Goal: Information Seeking & Learning: Check status

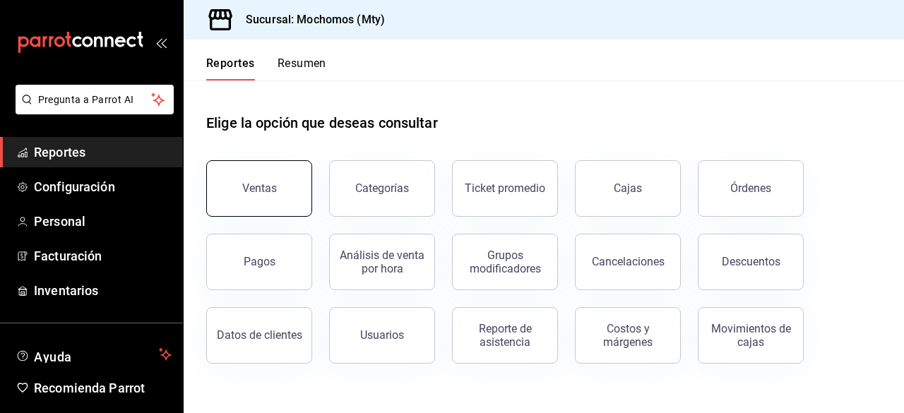
click at [284, 190] on button "Ventas" at bounding box center [259, 188] width 106 height 56
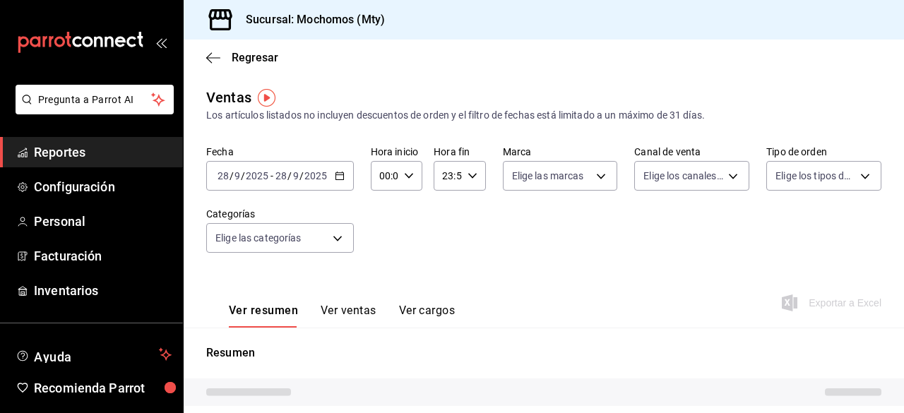
type input "12:00"
type input "PARROT,UBER_EATS,RAPPI,DIDI_FOOD,ONLINE"
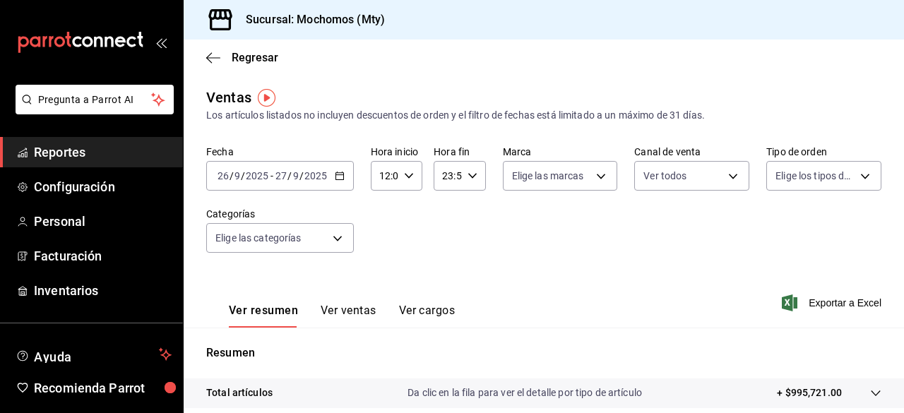
click at [339, 176] on icon "button" at bounding box center [340, 176] width 10 height 10
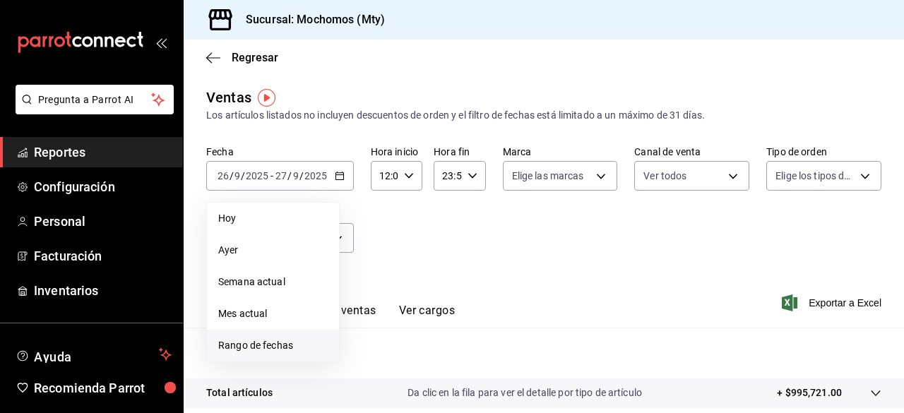
click at [266, 347] on span "Rango de fechas" at bounding box center [272, 345] width 109 height 15
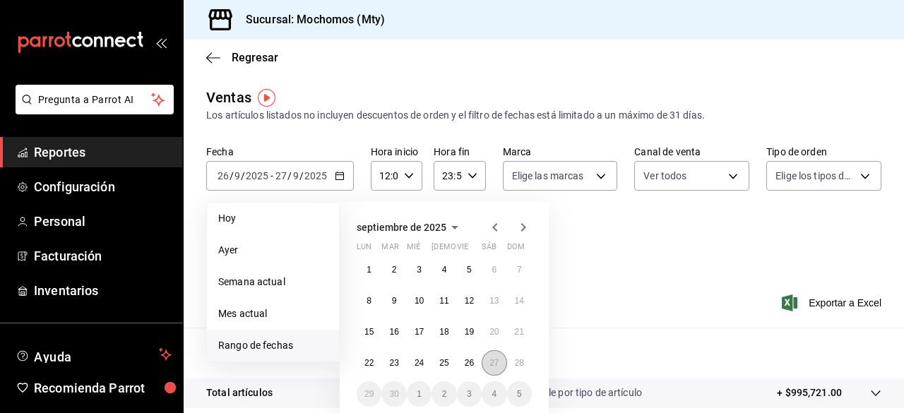
click at [495, 363] on abbr "27" at bounding box center [493, 363] width 9 height 10
click at [515, 363] on abbr "28" at bounding box center [519, 363] width 9 height 10
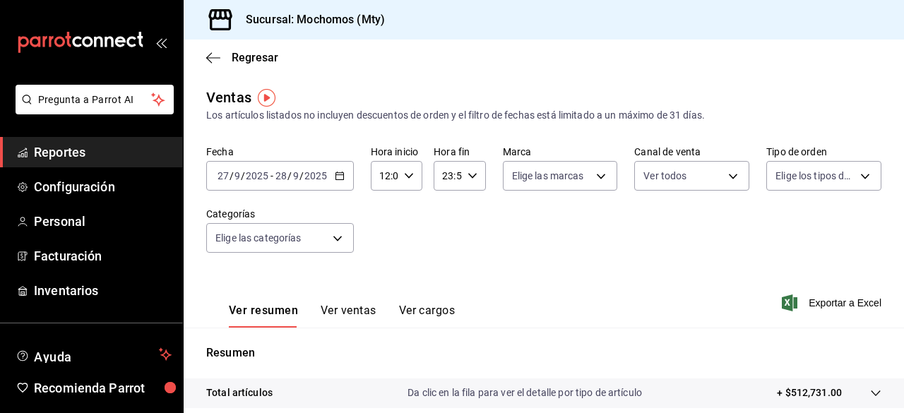
click at [413, 174] on div "12:00 Hora inicio" at bounding box center [397, 176] width 52 height 30
click at [380, 284] on span "05" at bounding box center [381, 280] width 3 height 11
type input "05:00"
click at [457, 234] on div at bounding box center [452, 206] width 904 height 413
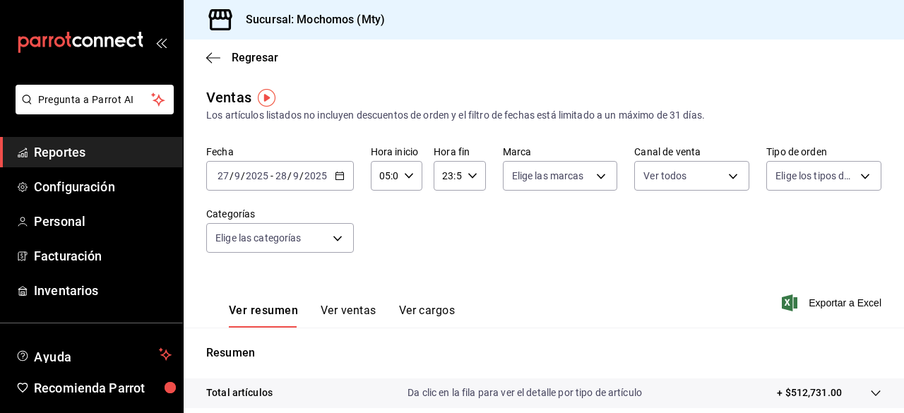
click at [468, 169] on div "23:59 Hora fin" at bounding box center [459, 176] width 52 height 30
click at [443, 205] on span "05" at bounding box center [444, 203] width 3 height 11
click at [470, 212] on span "00" at bounding box center [469, 211] width 3 height 11
type input "05:00"
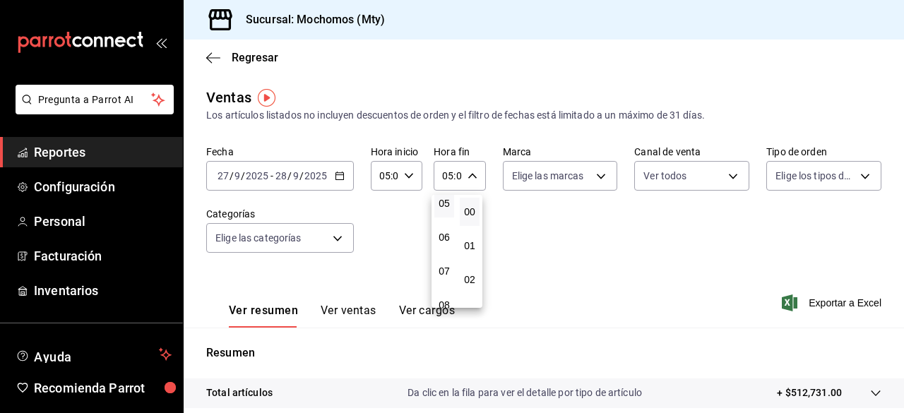
click at [569, 220] on div at bounding box center [452, 206] width 904 height 413
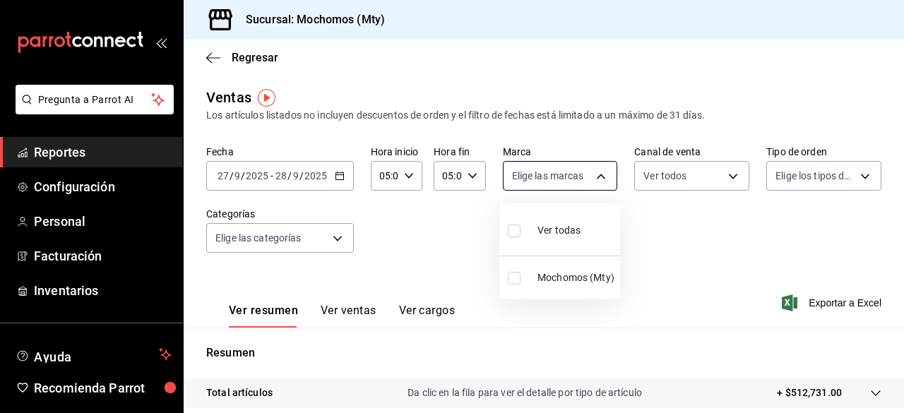
click at [584, 172] on body "Pregunta a Parrot AI Reportes Configuración Personal Facturación Inventarios Ay…" at bounding box center [452, 206] width 904 height 413
click at [510, 231] on input "checkbox" at bounding box center [514, 230] width 13 height 13
checkbox input "true"
type input "b352ad34-a903-4246-b8b1-197398375429"
checkbox input "true"
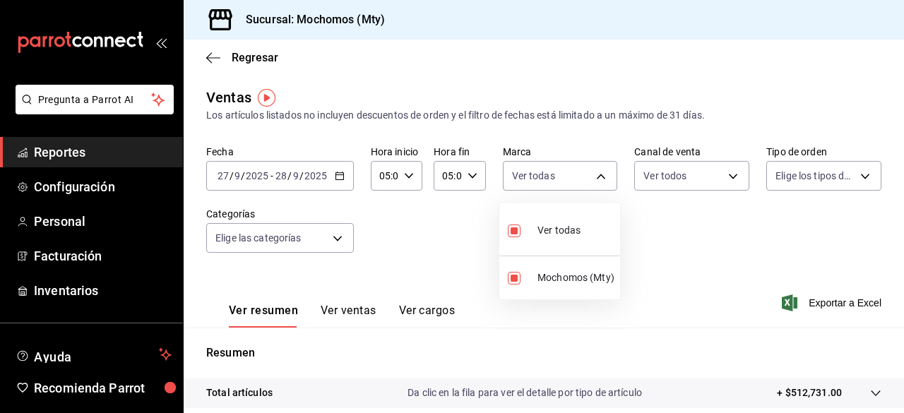
click at [725, 172] on div at bounding box center [452, 206] width 904 height 413
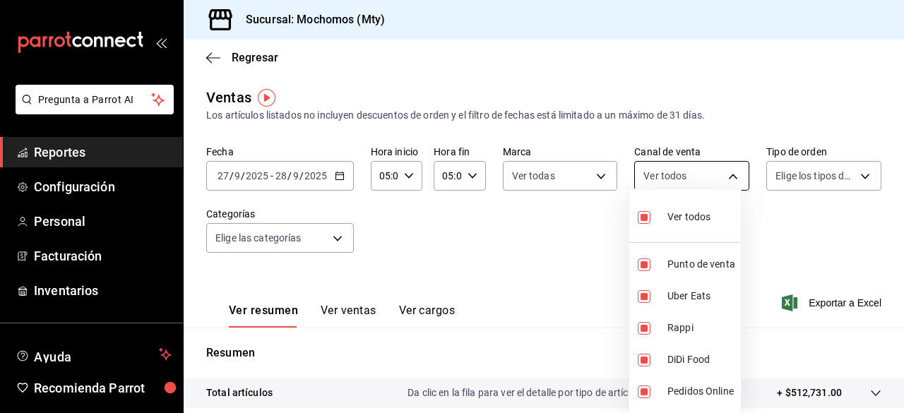
click at [722, 172] on body "Pregunta a Parrot AI Reportes Configuración Personal Facturación Inventarios Ay…" at bounding box center [452, 206] width 904 height 413
click at [822, 180] on div at bounding box center [452, 206] width 904 height 413
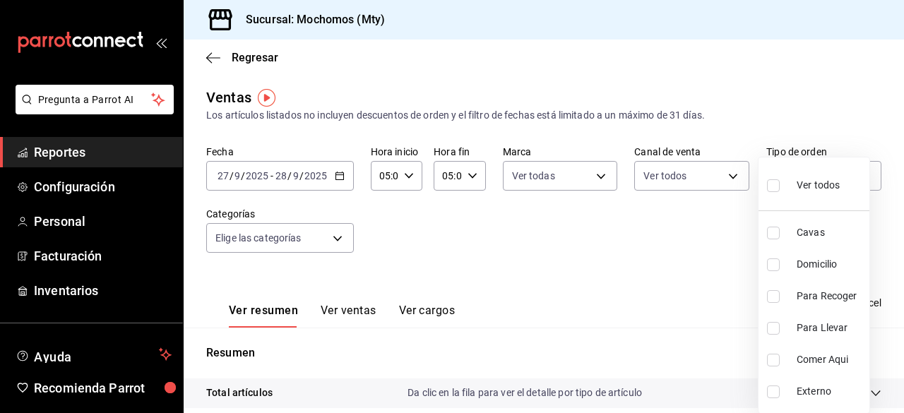
click at [822, 180] on body "Pregunta a Parrot AI Reportes Configuración Personal Facturación Inventarios Ay…" at bounding box center [452, 206] width 904 height 413
click at [769, 179] on input "checkbox" at bounding box center [773, 185] width 13 height 13
checkbox input "true"
type input "7f152bcd-c808-43b1-8377-7ee3764f5c48,abc1671a-a22f-403c-8860-9d090036c428,f5090…"
checkbox input "true"
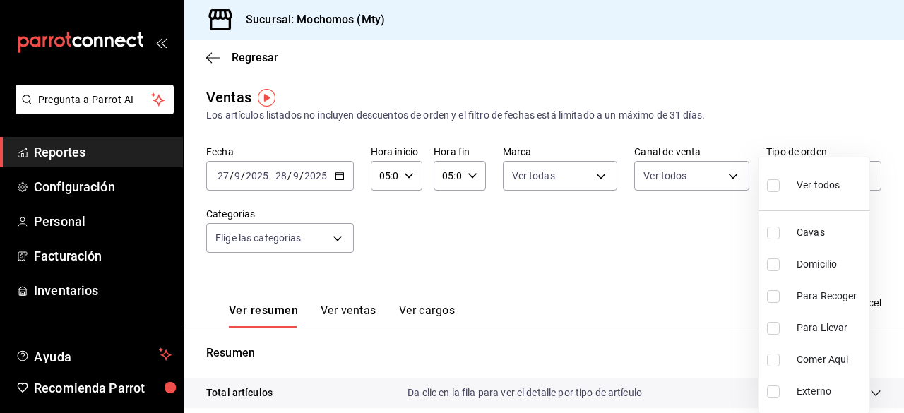
checkbox input "true"
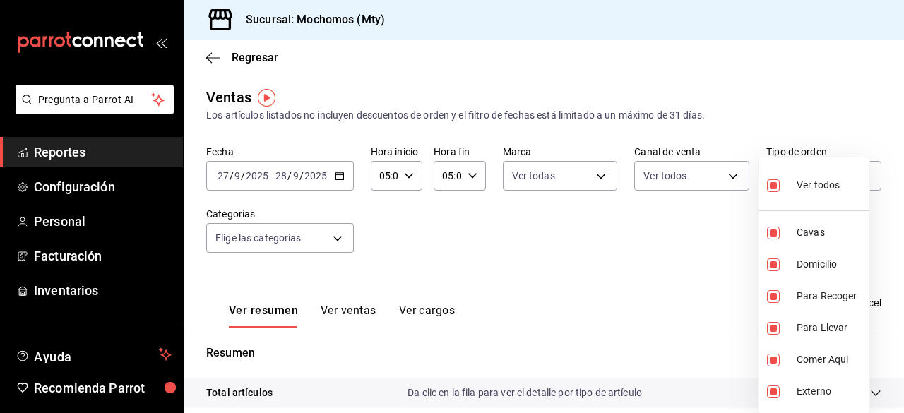
click at [335, 236] on div at bounding box center [452, 206] width 904 height 413
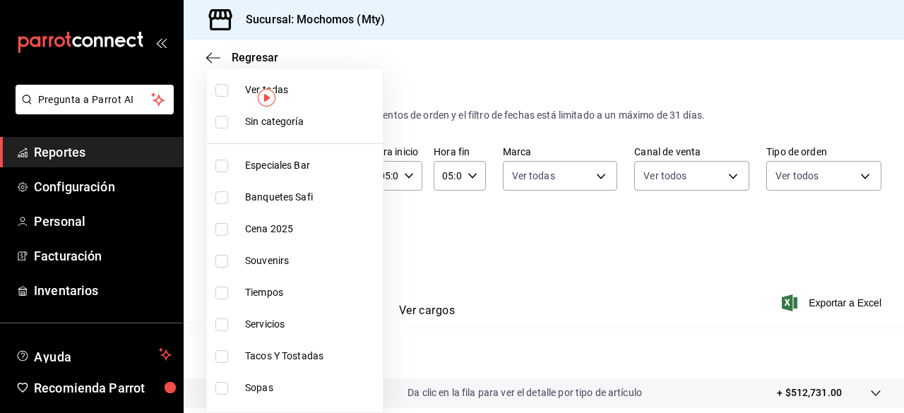
click at [335, 236] on body "Pregunta a Parrot AI Reportes Configuración Personal Facturación Inventarios Ay…" at bounding box center [452, 206] width 904 height 413
click at [223, 90] on input "checkbox" at bounding box center [221, 90] width 13 height 13
checkbox input "true"
type input "ca062f0f-28a6-4a2e-835a-bf626b46f614,ff02f0f8-cf27-4ea8-b513-1d5c0356e4fc,aaf97…"
checkbox input "true"
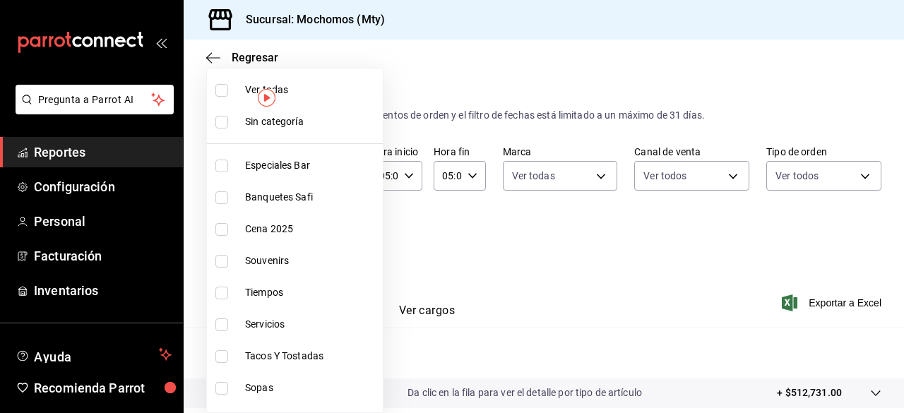
checkbox input "true"
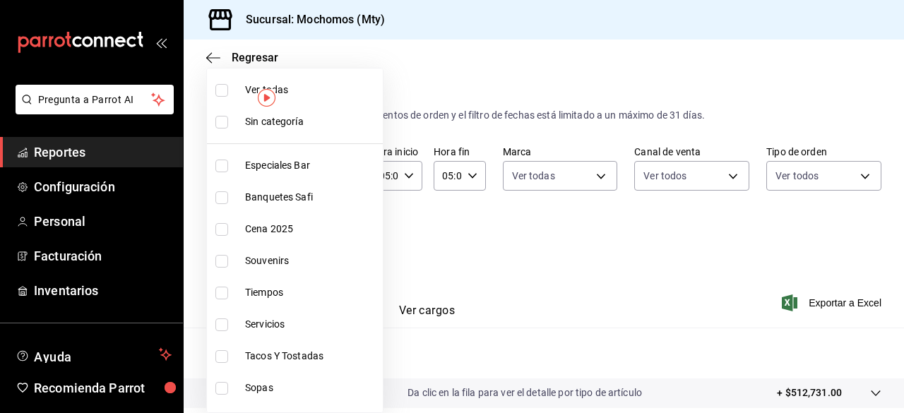
checkbox input "true"
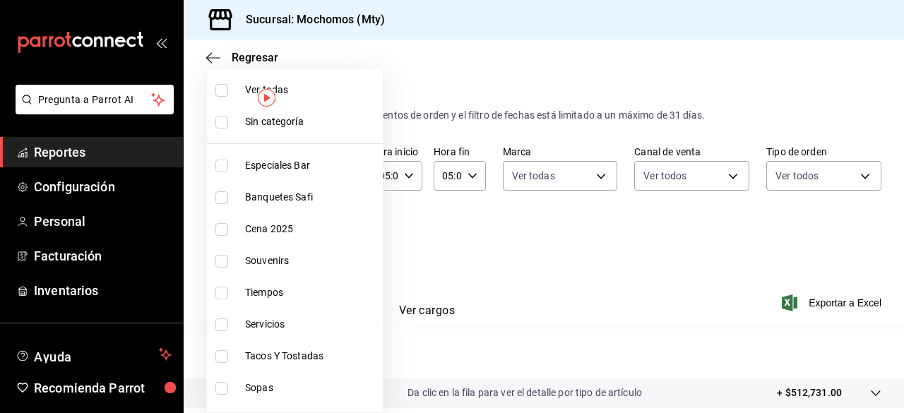
checkbox input "true"
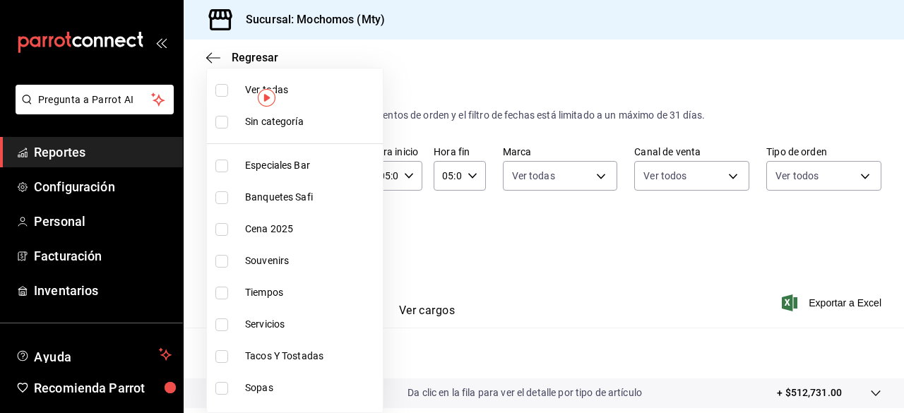
checkbox input "true"
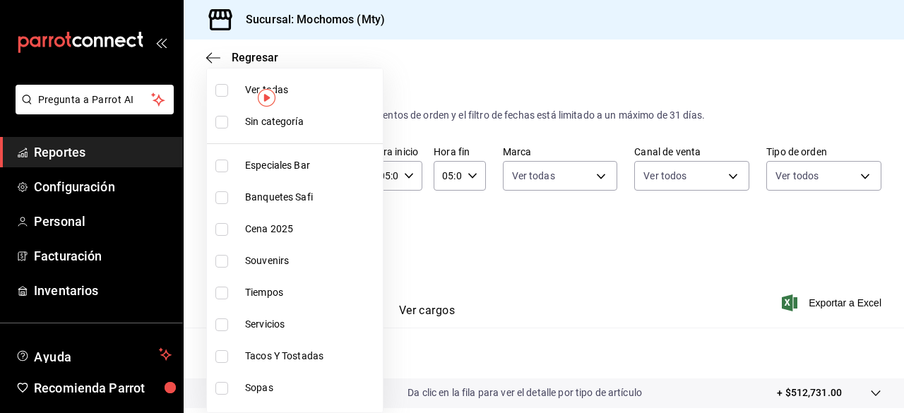
checkbox input "true"
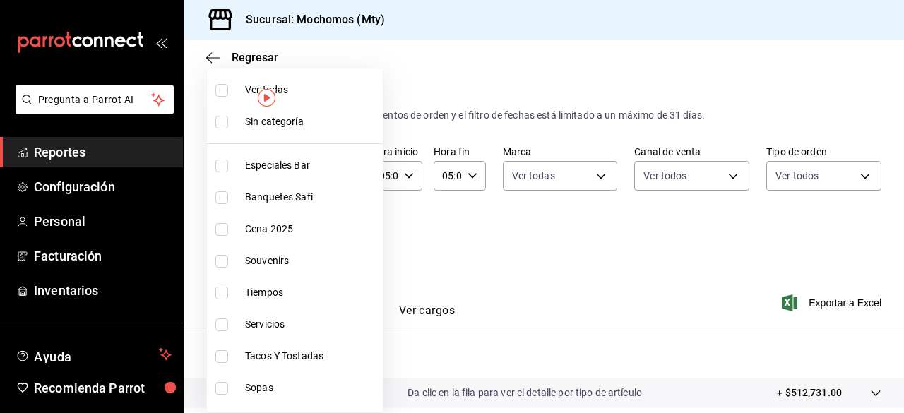
checkbox input "true"
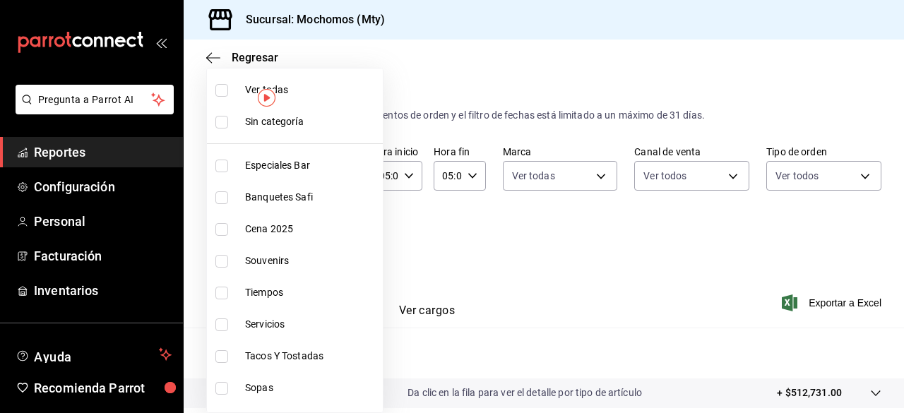
checkbox input "true"
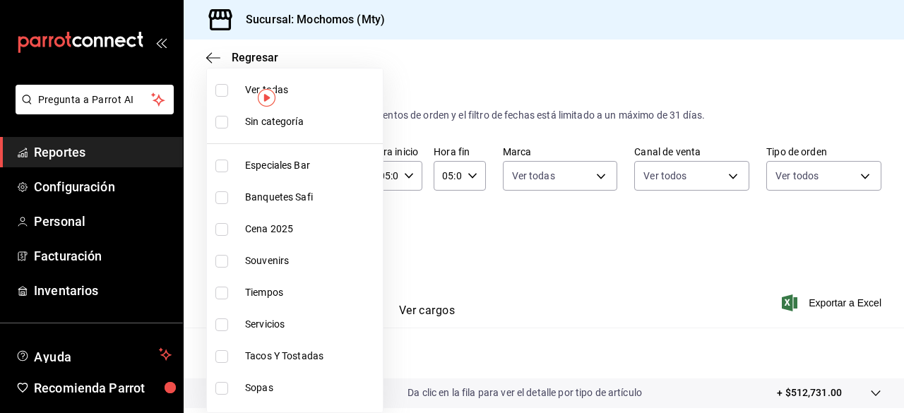
checkbox input "true"
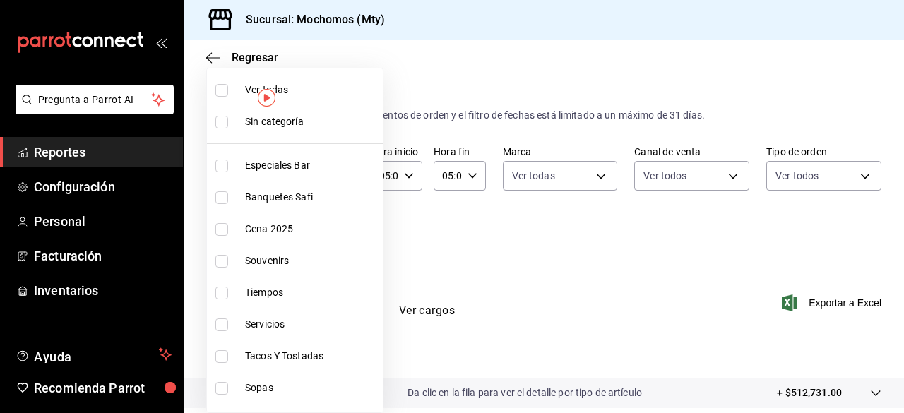
checkbox input "true"
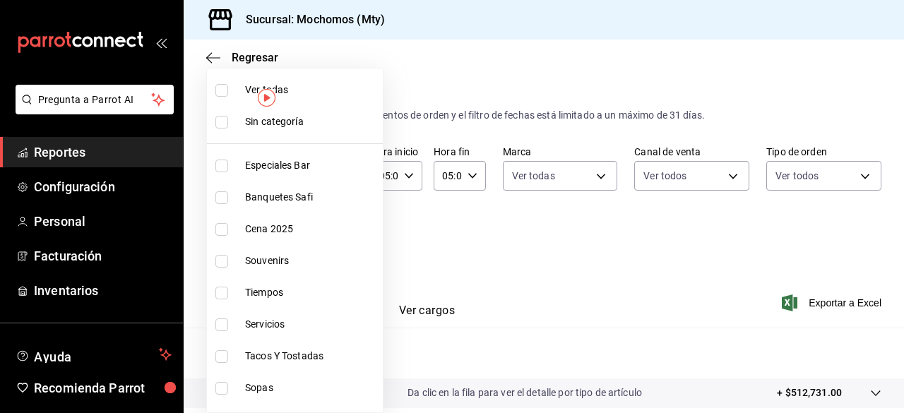
checkbox input "true"
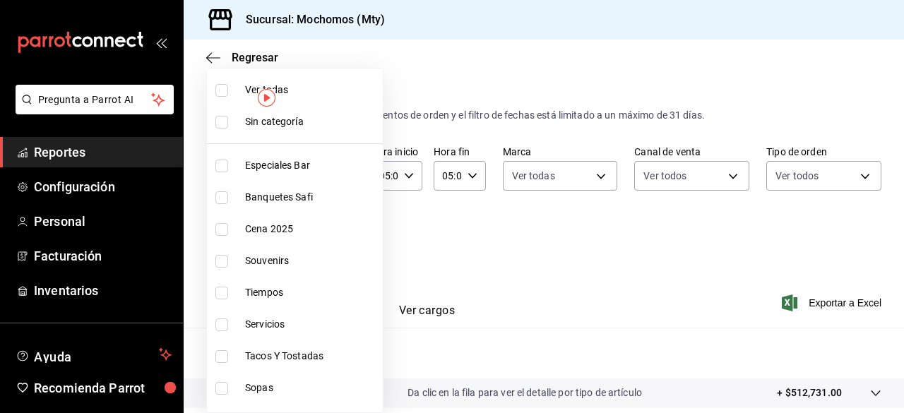
checkbox input "true"
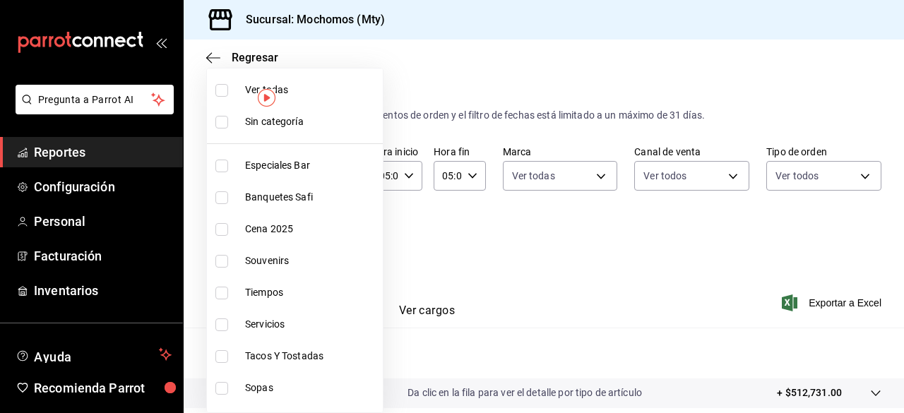
checkbox input "true"
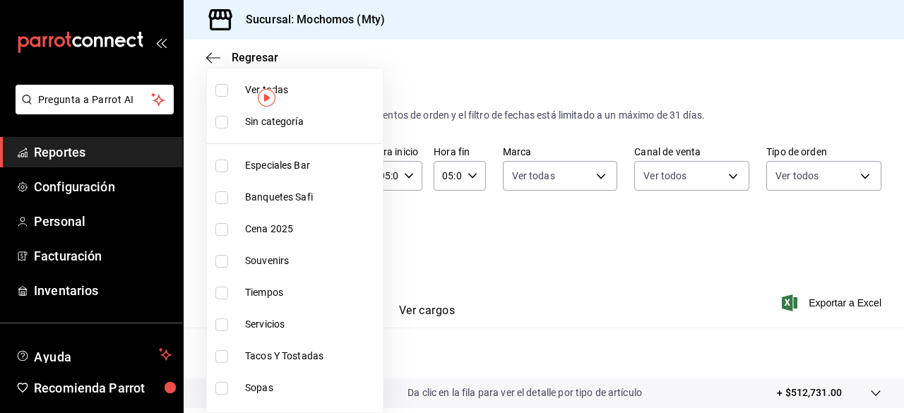
checkbox input "true"
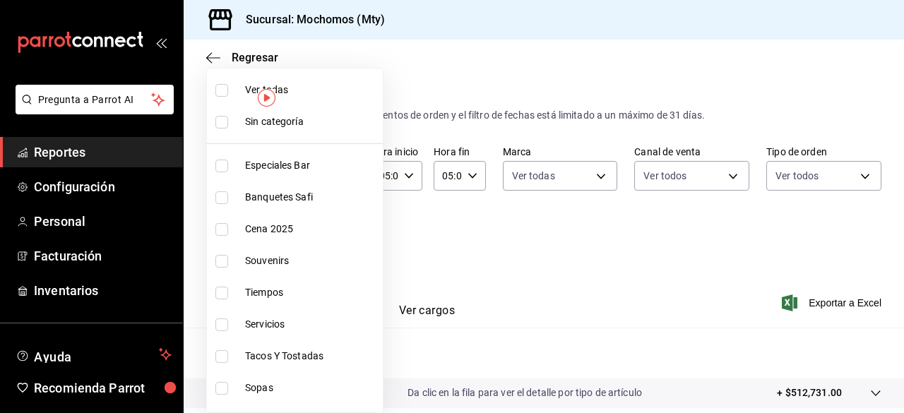
checkbox input "true"
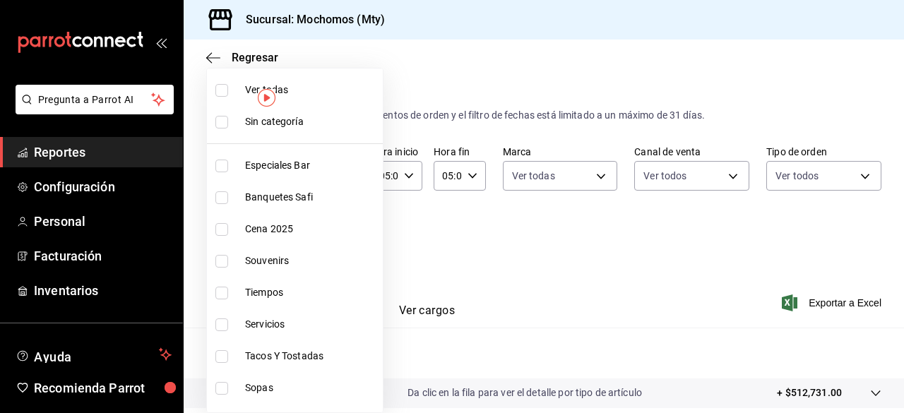
checkbox input "true"
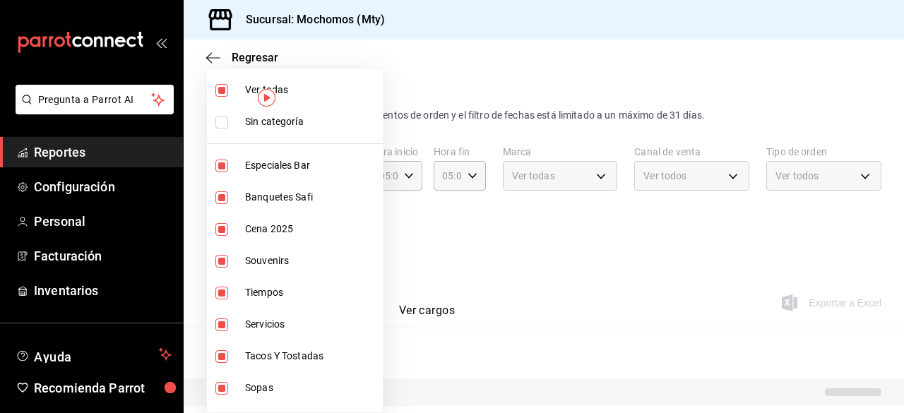
click at [222, 124] on input "checkbox" at bounding box center [221, 122] width 13 height 13
checkbox input "true"
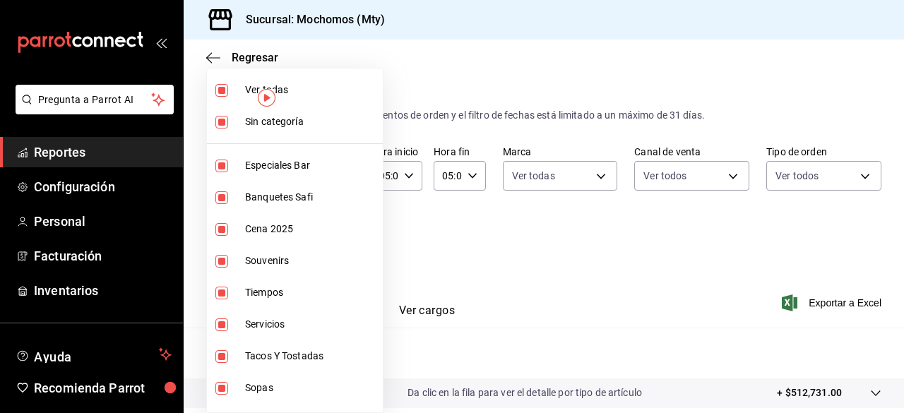
click at [761, 237] on div at bounding box center [452, 206] width 904 height 413
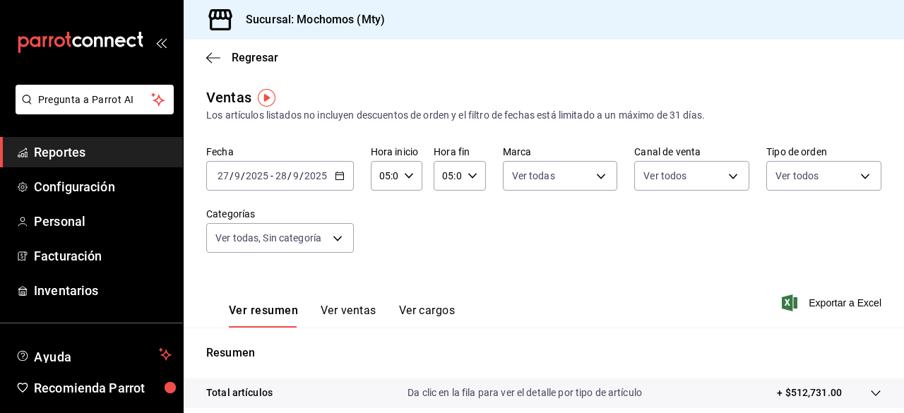
click at [781, 311] on div "Ver resumen Ver ventas Ver cargos Exportar a Excel" at bounding box center [544, 299] width 720 height 58
click at [781, 308] on icon "button" at bounding box center [789, 302] width 16 height 17
click at [132, 150] on span "Reportes" at bounding box center [103, 152] width 138 height 19
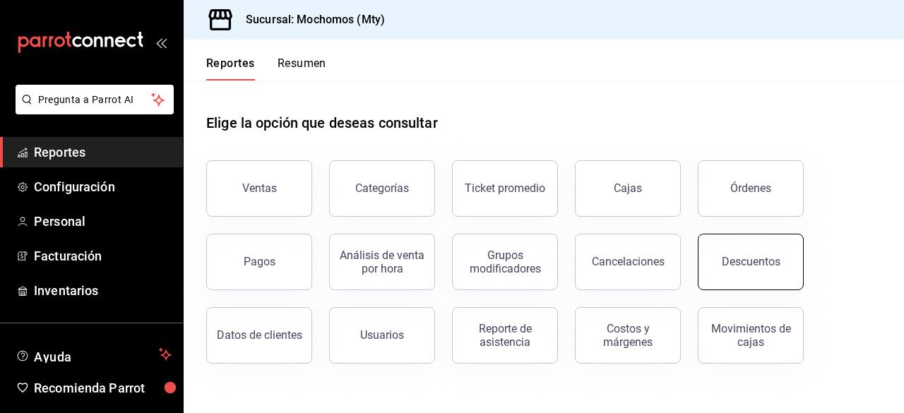
click at [755, 271] on button "Descuentos" at bounding box center [750, 262] width 106 height 56
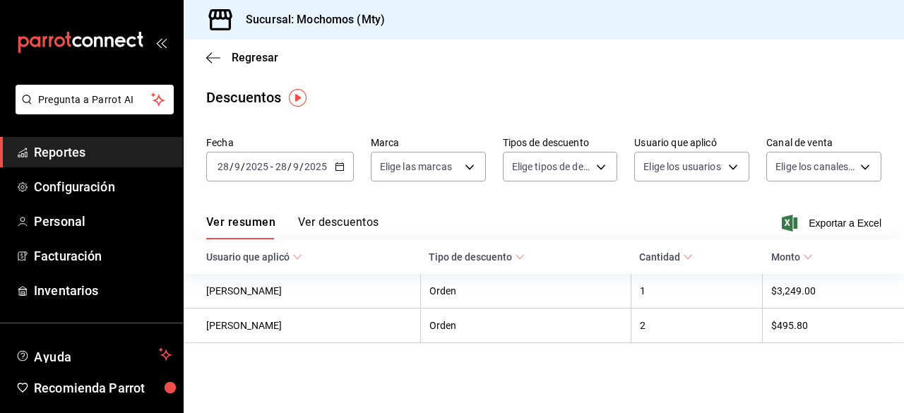
click at [337, 169] on icon "button" at bounding box center [340, 167] width 10 height 10
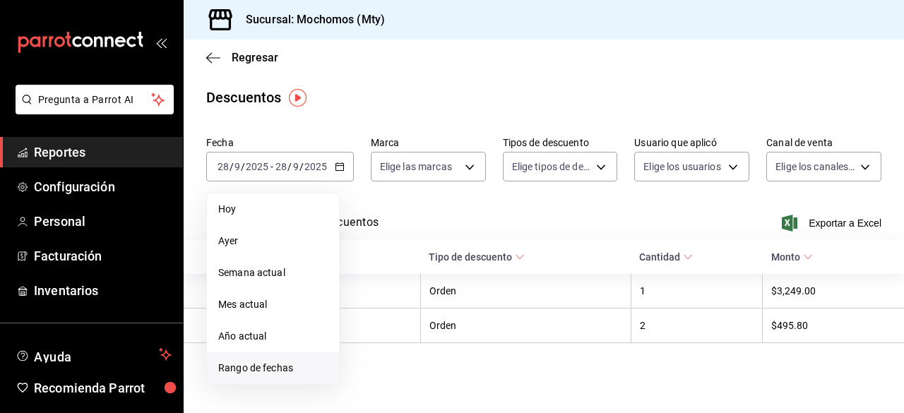
click at [286, 368] on span "Rango de fechas" at bounding box center [272, 368] width 109 height 15
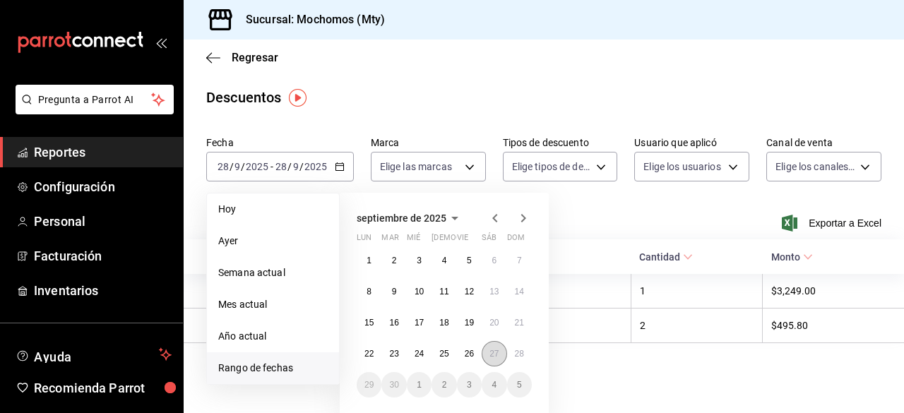
click at [488, 356] on button "27" at bounding box center [493, 353] width 25 height 25
click at [525, 355] on button "28" at bounding box center [519, 353] width 25 height 25
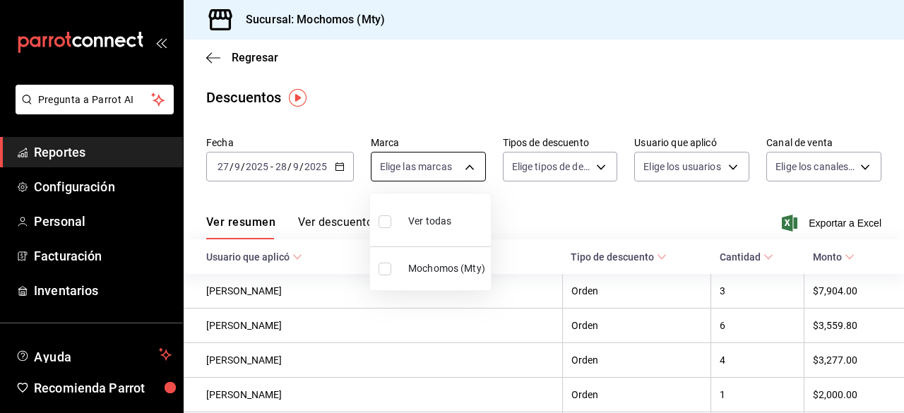
click at [467, 164] on body "Pregunta a Parrot AI Reportes Configuración Personal Facturación Inventarios Ay…" at bounding box center [452, 206] width 904 height 413
click at [385, 222] on input "checkbox" at bounding box center [384, 221] width 13 height 13
checkbox input "true"
type input "b352ad34-a903-4246-b8b1-197398375429"
checkbox input "true"
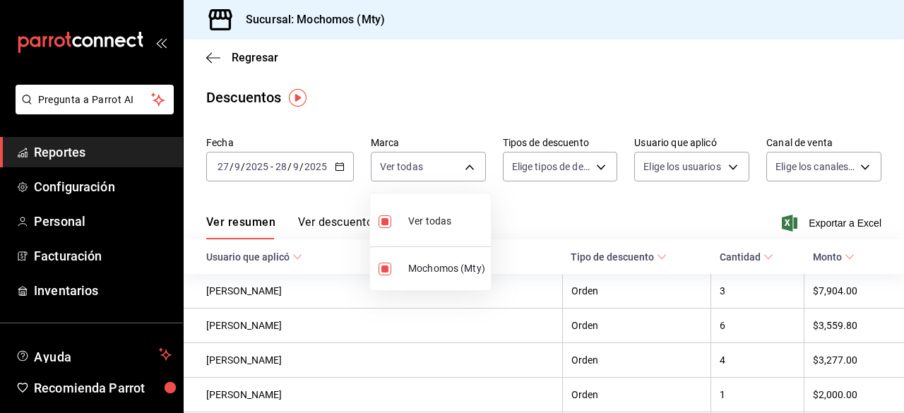
click at [579, 161] on div at bounding box center [452, 206] width 904 height 413
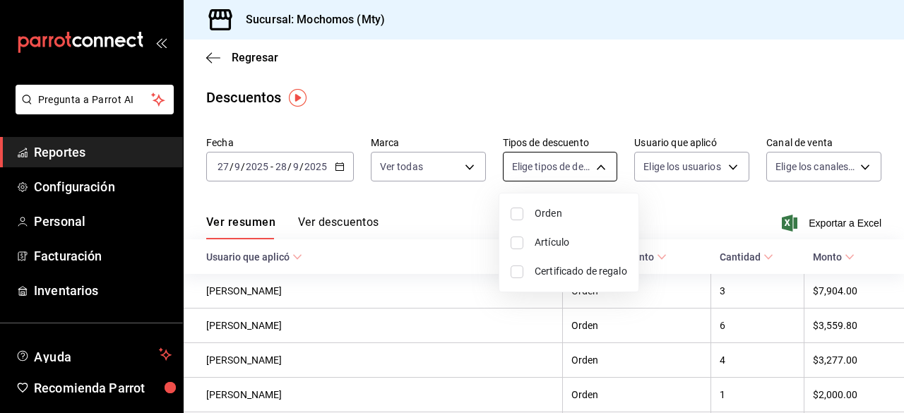
click at [589, 167] on body "Pregunta a Parrot AI Reportes Configuración Personal Facturación Inventarios Ay…" at bounding box center [452, 206] width 904 height 413
click at [521, 215] on input "checkbox" at bounding box center [516, 214] width 13 height 13
checkbox input "true"
type input "ORDER"
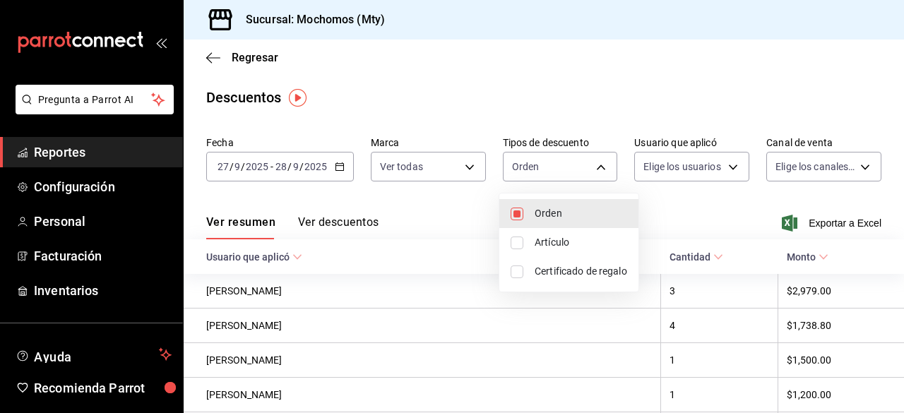
click at [515, 242] on input "checkbox" at bounding box center [516, 242] width 13 height 13
checkbox input "true"
type input "ORDER,ORDER_ITEM"
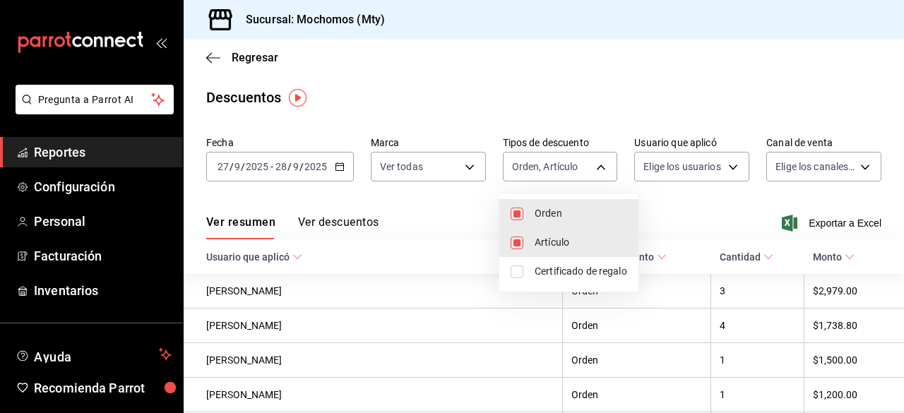
click at [512, 273] on input "checkbox" at bounding box center [516, 271] width 13 height 13
checkbox input "true"
type input "ORDER,ORDER_ITEM,CARD_REWARD"
click at [683, 164] on div at bounding box center [452, 206] width 904 height 413
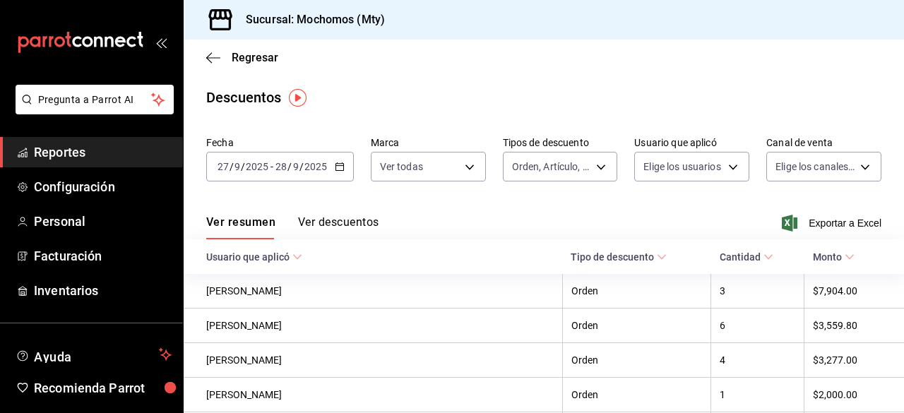
click at [683, 164] on body "Pregunta a Parrot AI Reportes Configuración Personal Facturación Inventarios Ay…" at bounding box center [452, 206] width 904 height 413
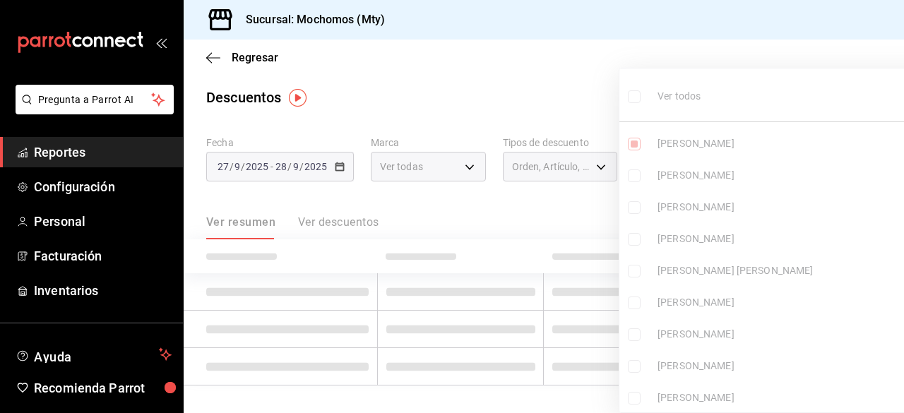
type input "df790d15-ec38-42c3-bceb-be8321e7cbee"
click at [633, 100] on input "checkbox" at bounding box center [634, 96] width 13 height 13
checkbox input "true"
click at [468, 72] on div at bounding box center [452, 206] width 904 height 413
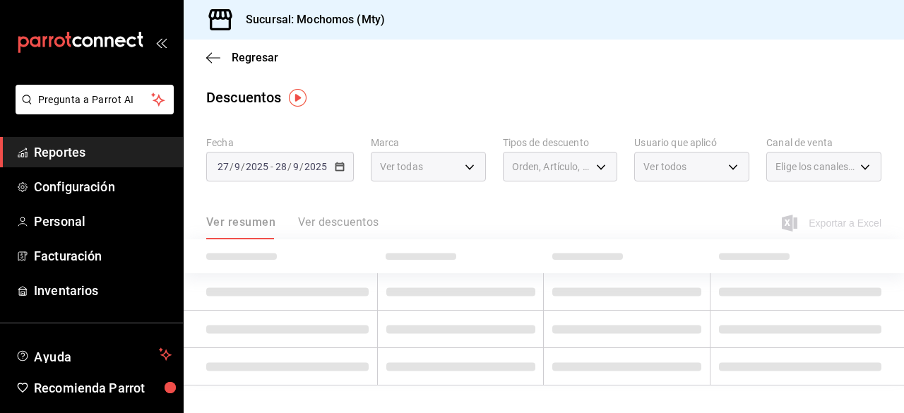
type input "df790d15-ec38-42c3-bceb-be8321e7cbee,5427a10e-4da5-4446-897f-9f4d07d23e04,dcf14…"
checkbox input "true"
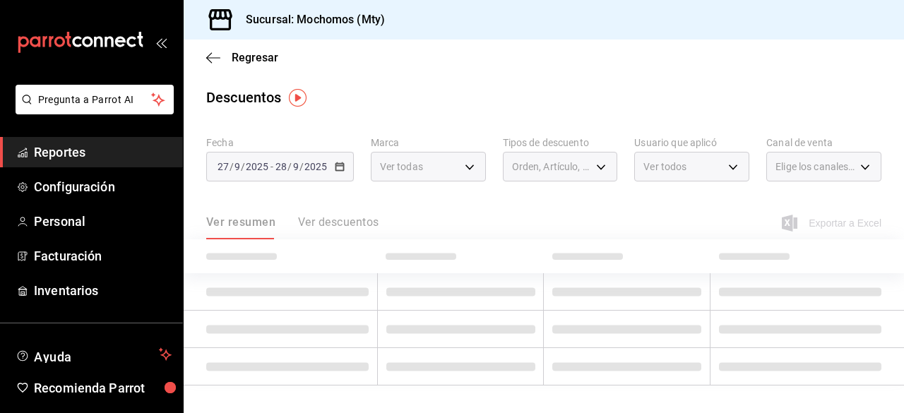
checkbox input "true"
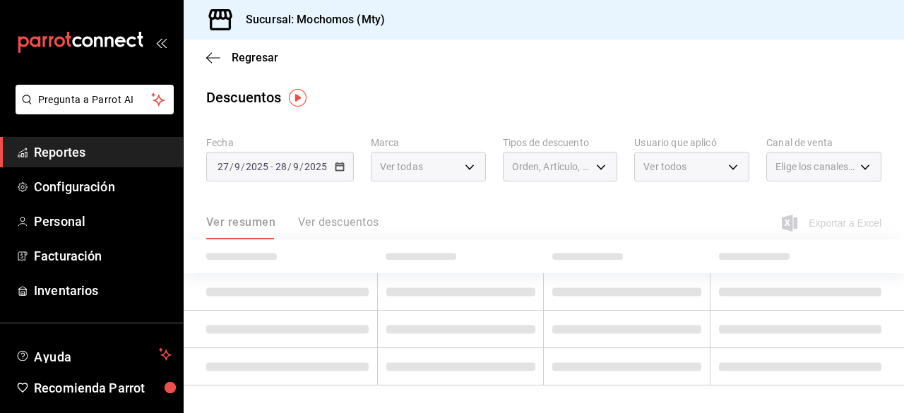
checkbox input "true"
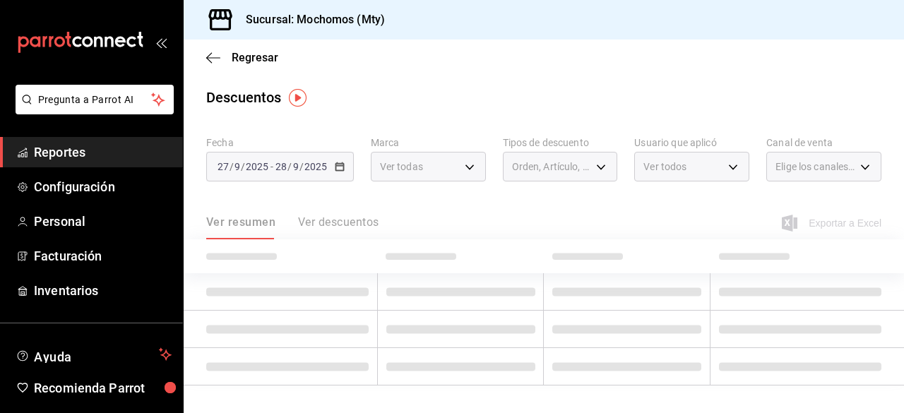
checkbox input "true"
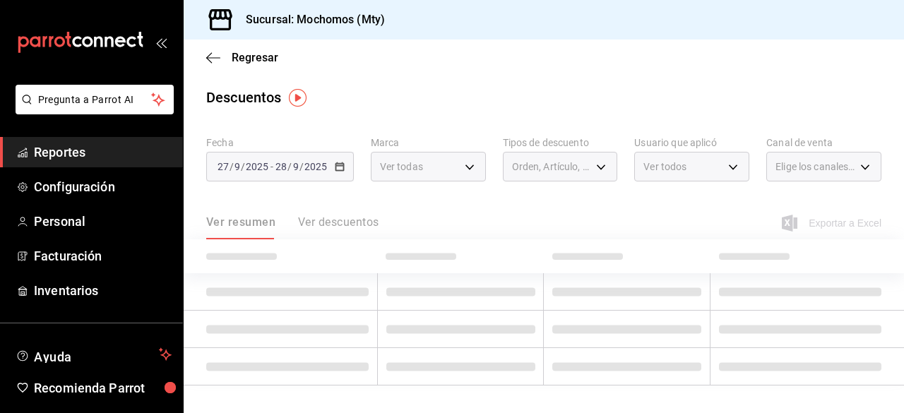
checkbox input "true"
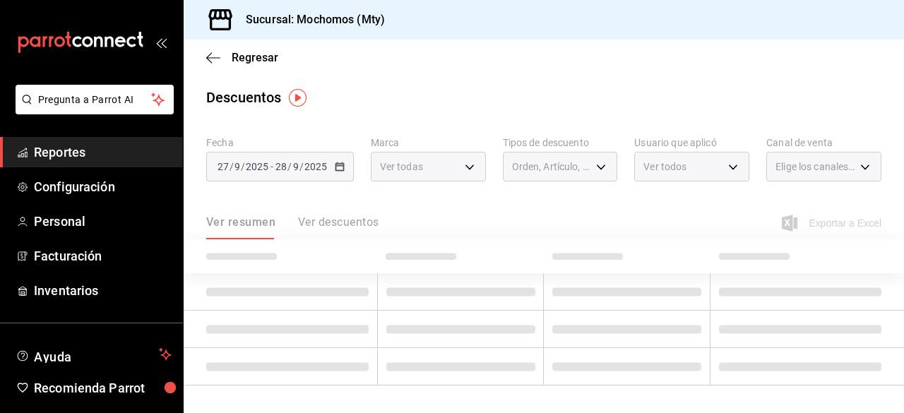
checkbox input "true"
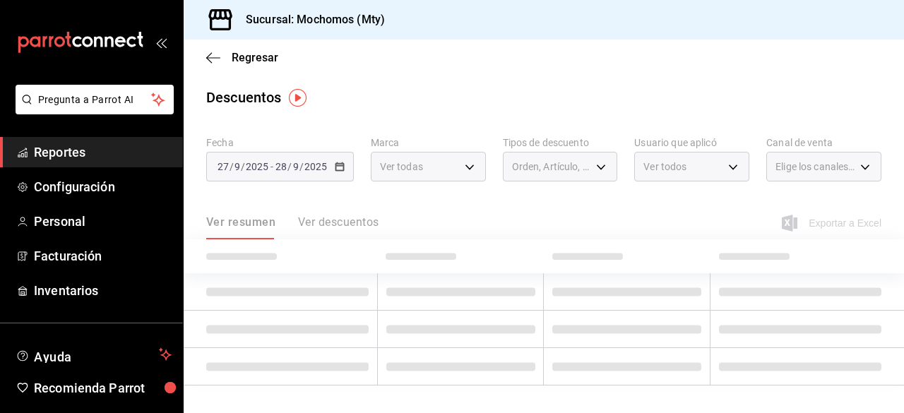
checkbox input "true"
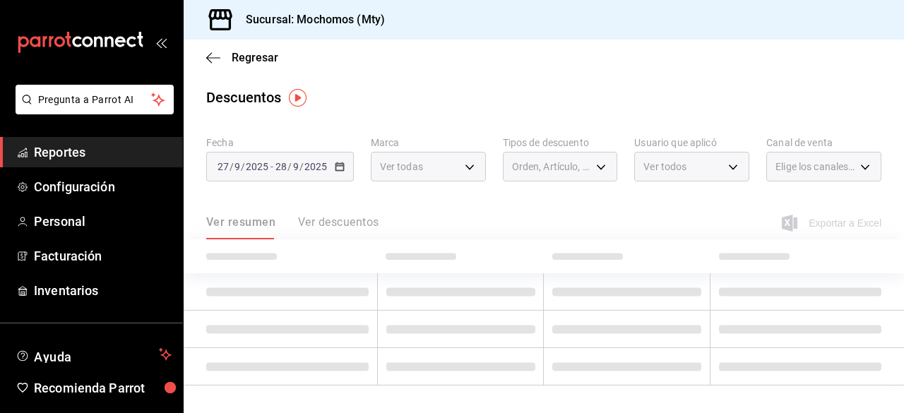
checkbox input "true"
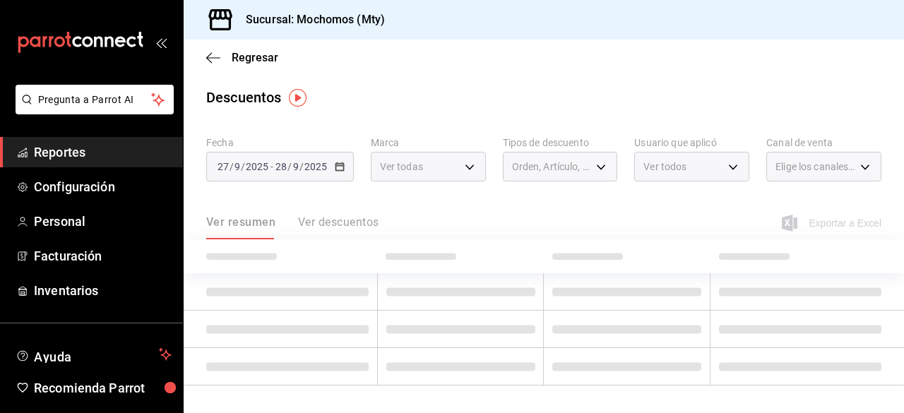
checkbox input "true"
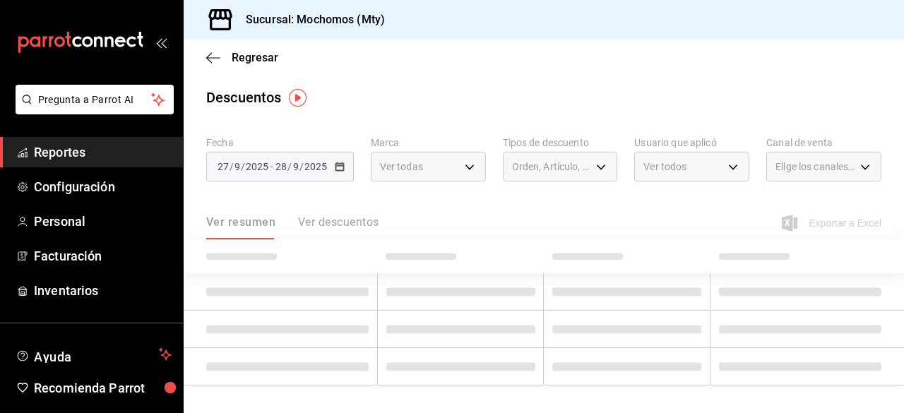
checkbox input "true"
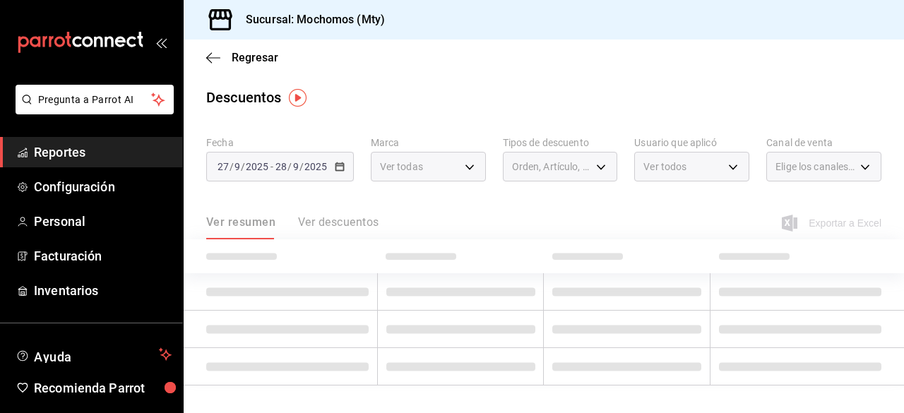
checkbox input "true"
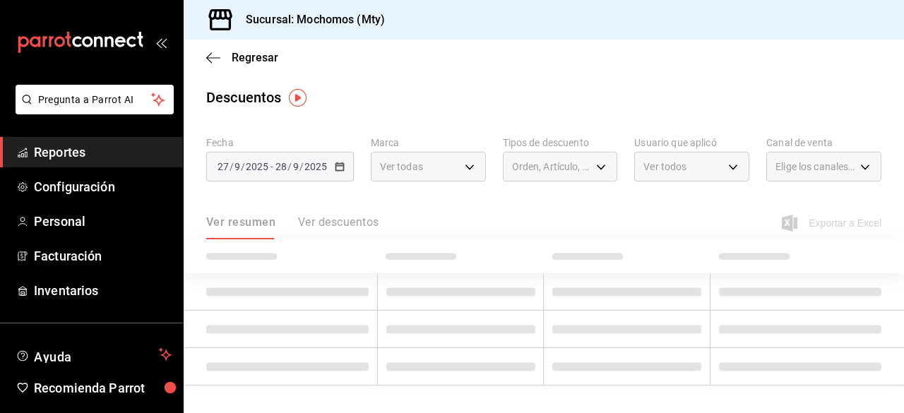
checkbox input "true"
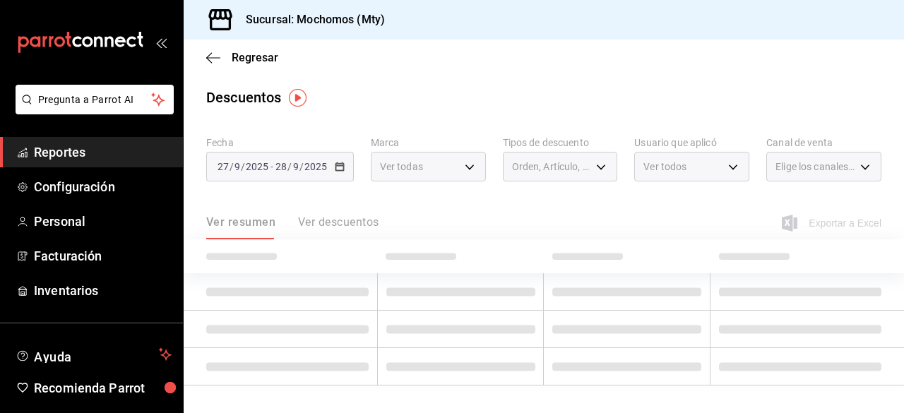
checkbox input "true"
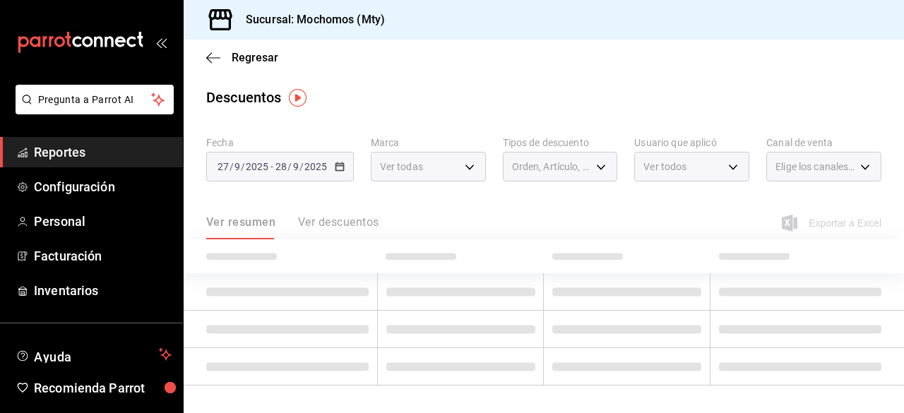
checkbox input "true"
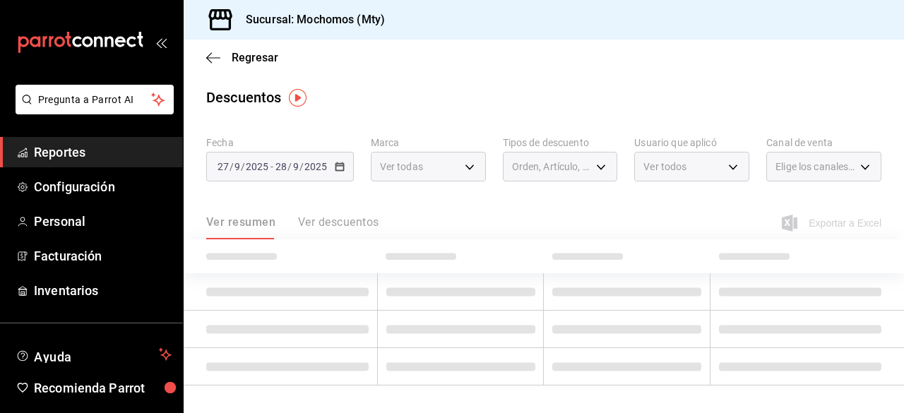
checkbox input "true"
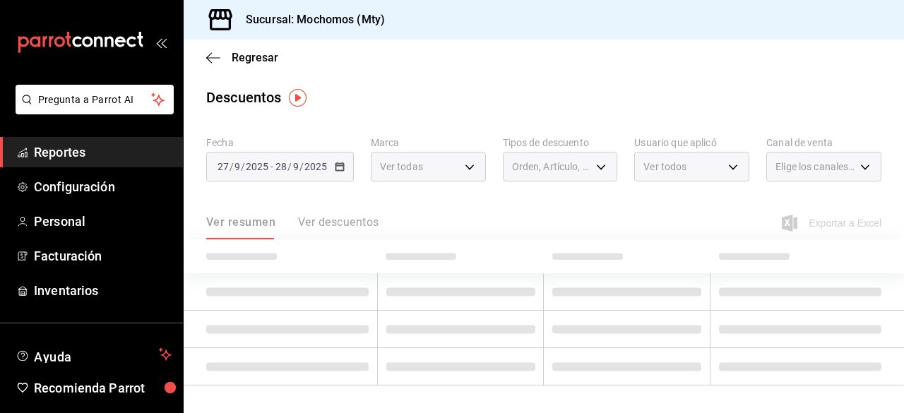
checkbox input "true"
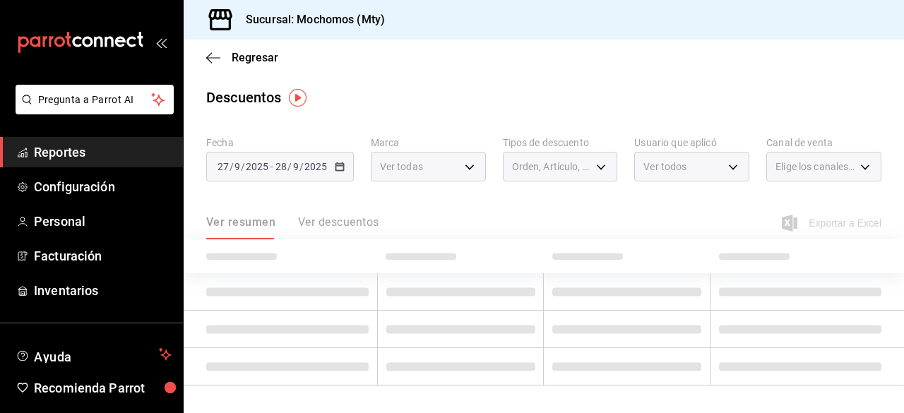
checkbox input "true"
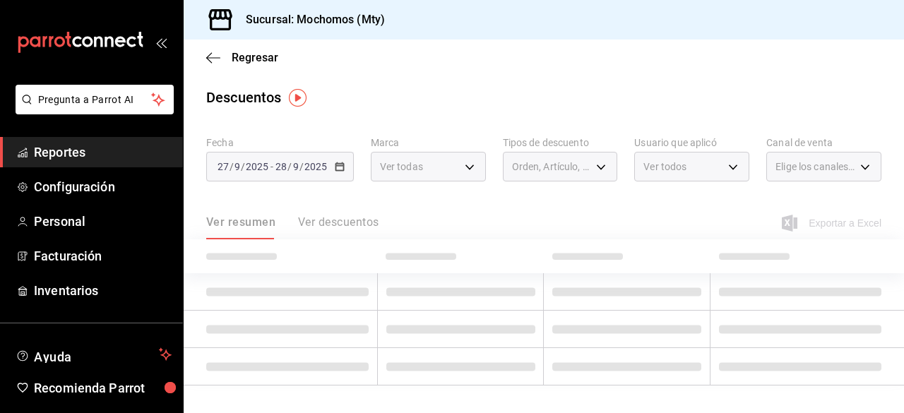
checkbox input "true"
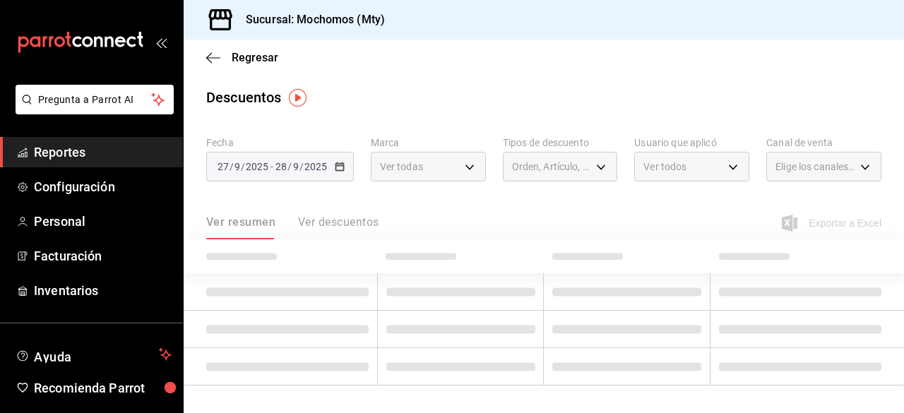
checkbox input "true"
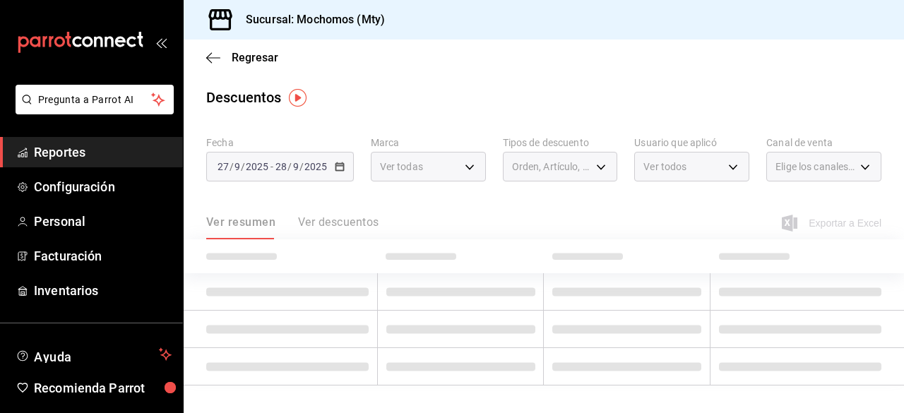
checkbox input "true"
click at [535, 80] on div at bounding box center [452, 206] width 904 height 413
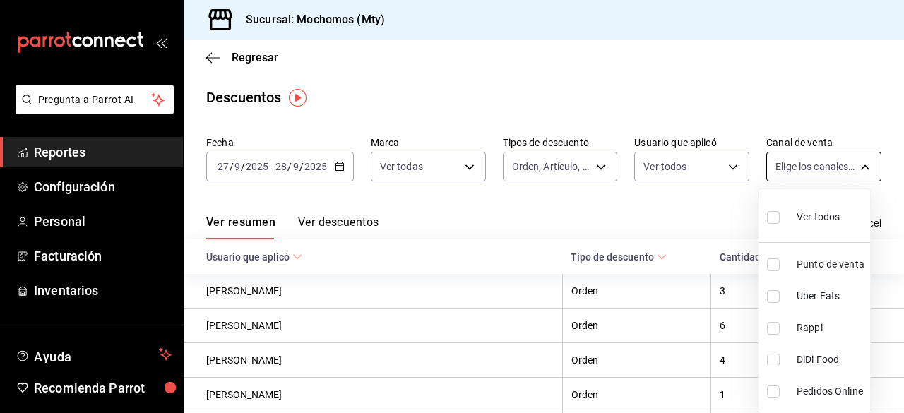
click at [823, 163] on body "Pregunta a Parrot AI Reportes Configuración Personal Facturación Inventarios Ay…" at bounding box center [452, 206] width 904 height 413
click at [770, 217] on input "checkbox" at bounding box center [773, 217] width 13 height 13
click at [676, 63] on div at bounding box center [452, 206] width 904 height 413
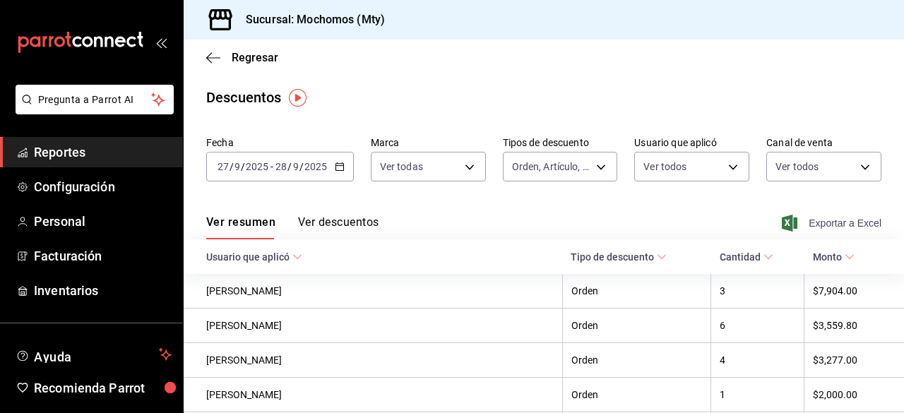
click at [781, 220] on icon "button" at bounding box center [789, 223] width 16 height 17
